Goal: Find specific page/section: Find specific page/section

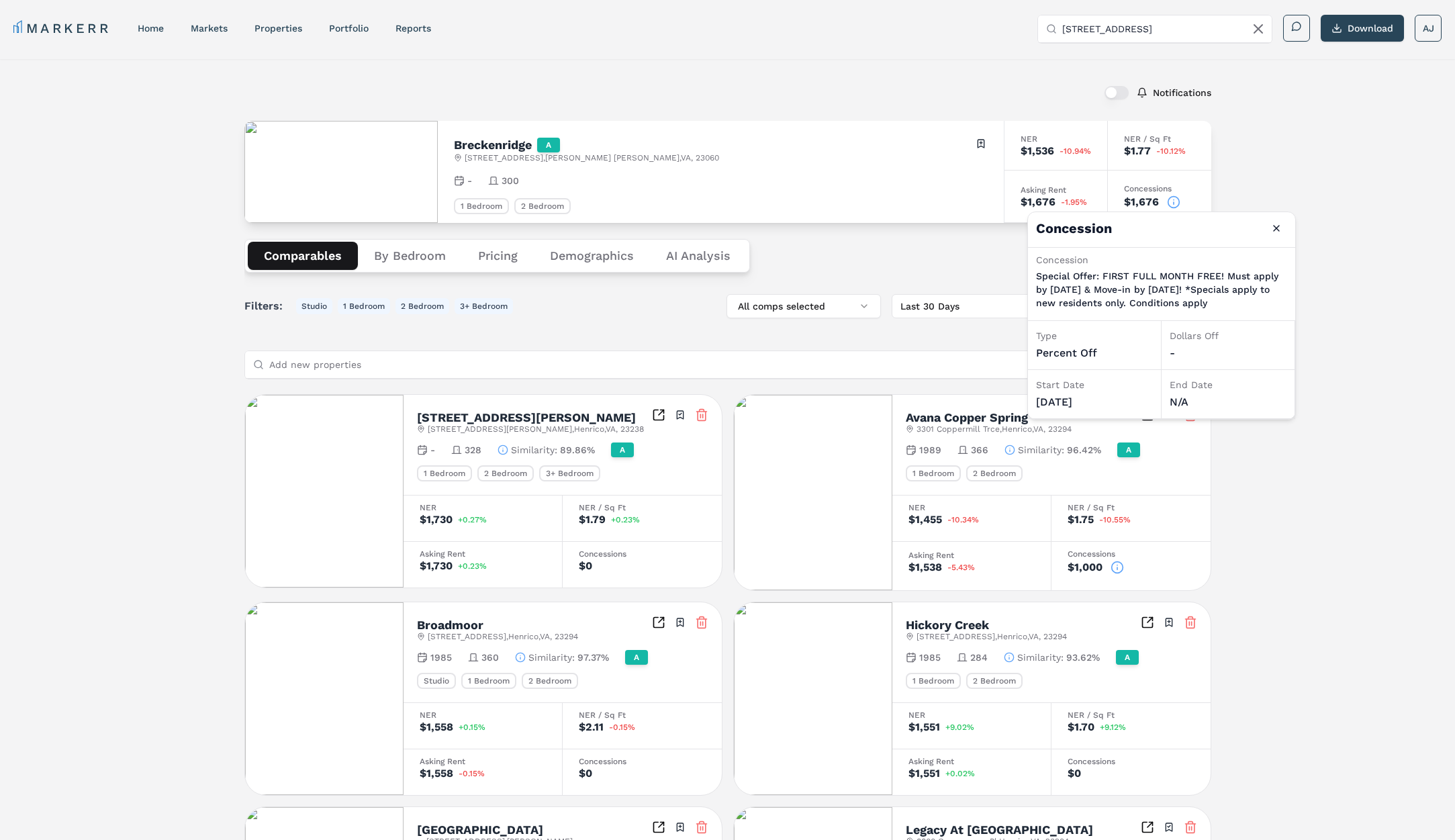
click at [1156, 25] on input "[STREET_ADDRESS]" at bounding box center [1164, 29] width 201 height 27
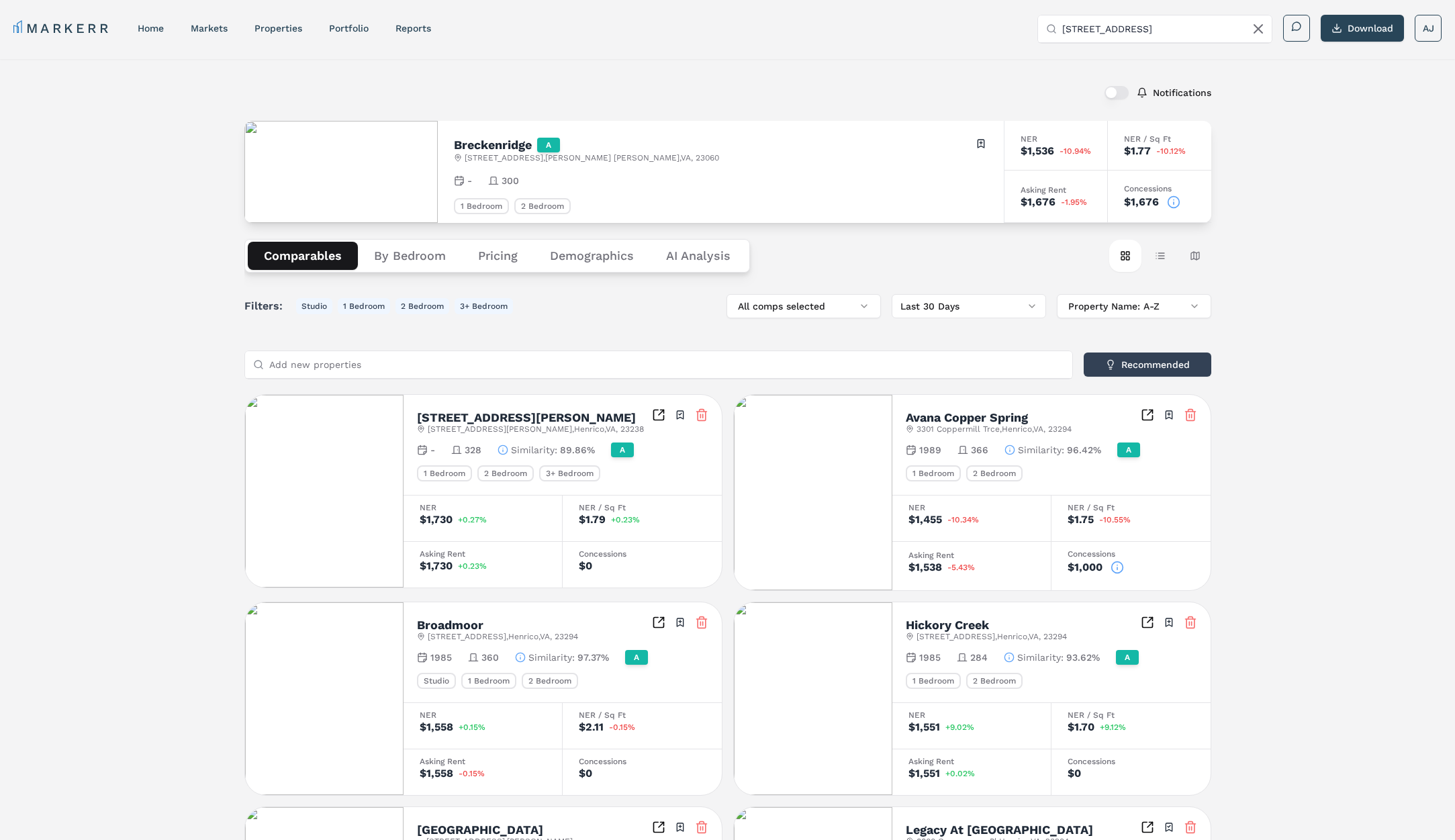
click at [1156, 25] on input "[STREET_ADDRESS]" at bounding box center [1164, 29] width 201 height 27
paste input "Champion`s Club (Markerr)"
click at [1109, 26] on input "Champion`s Club (Markerr)" at bounding box center [1164, 29] width 201 height 27
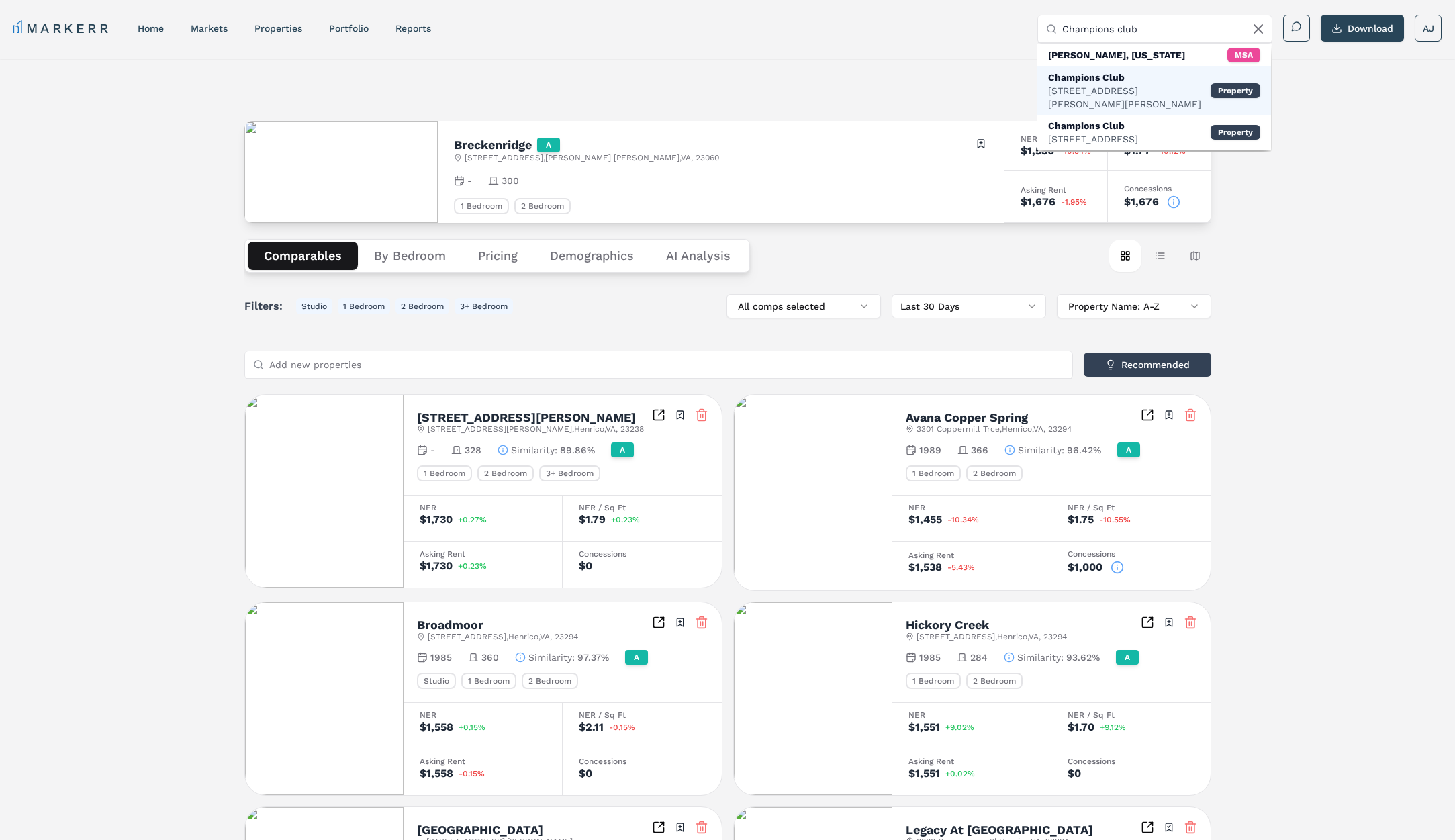
type input "Champions club"
click at [1111, 88] on div "[STREET_ADDRESS][PERSON_NAME][PERSON_NAME]" at bounding box center [1129, 97] width 162 height 27
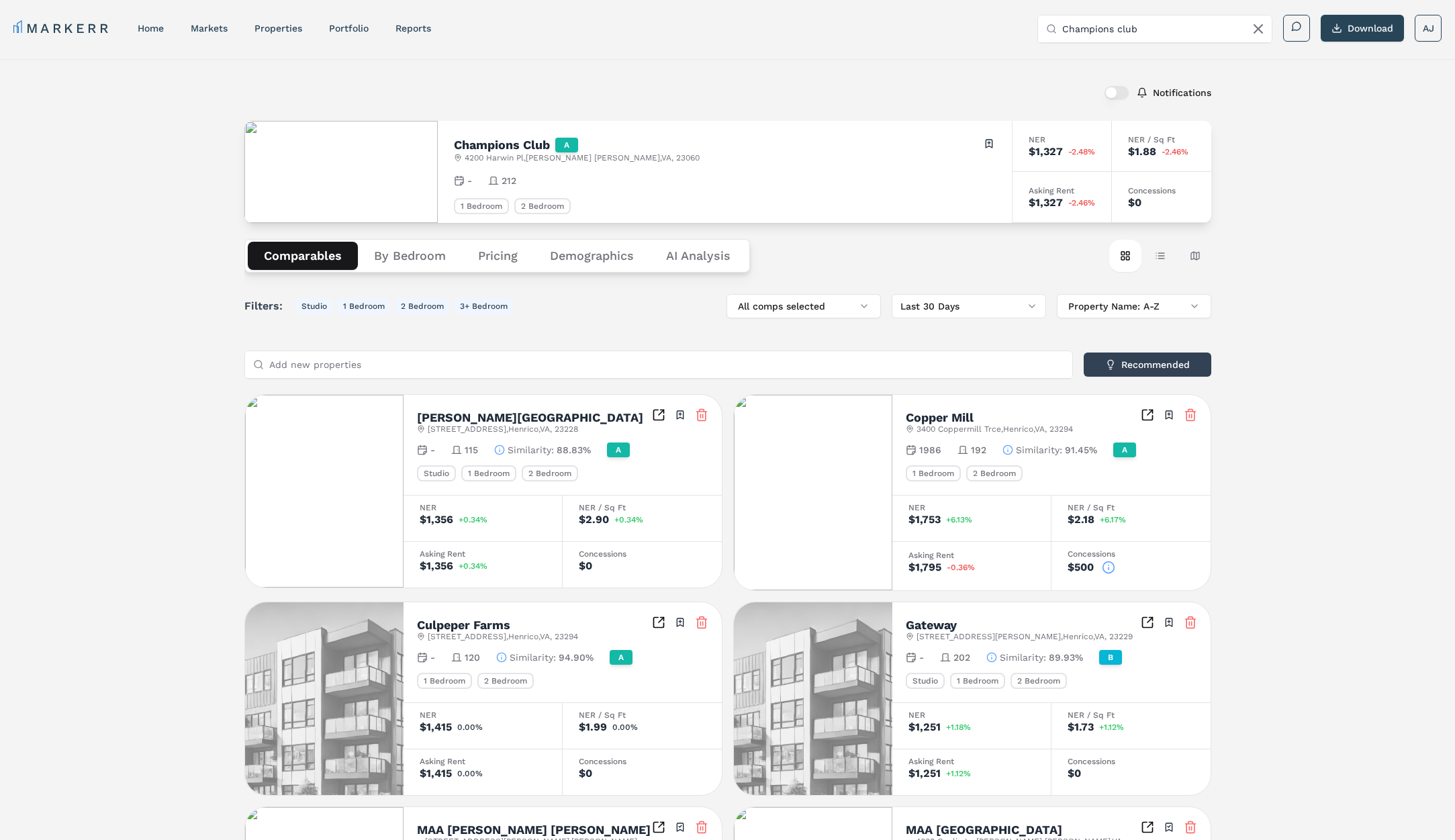
click at [520, 144] on h2 "Champions Club" at bounding box center [501, 145] width 96 height 12
click at [513, 159] on span "[STREET_ADDRESS]" at bounding box center [582, 157] width 235 height 11
click at [514, 159] on span "[STREET_ADDRESS]" at bounding box center [582, 157] width 235 height 11
copy div "[STREET_ADDRESS]"
